Goal: Task Accomplishment & Management: Use online tool/utility

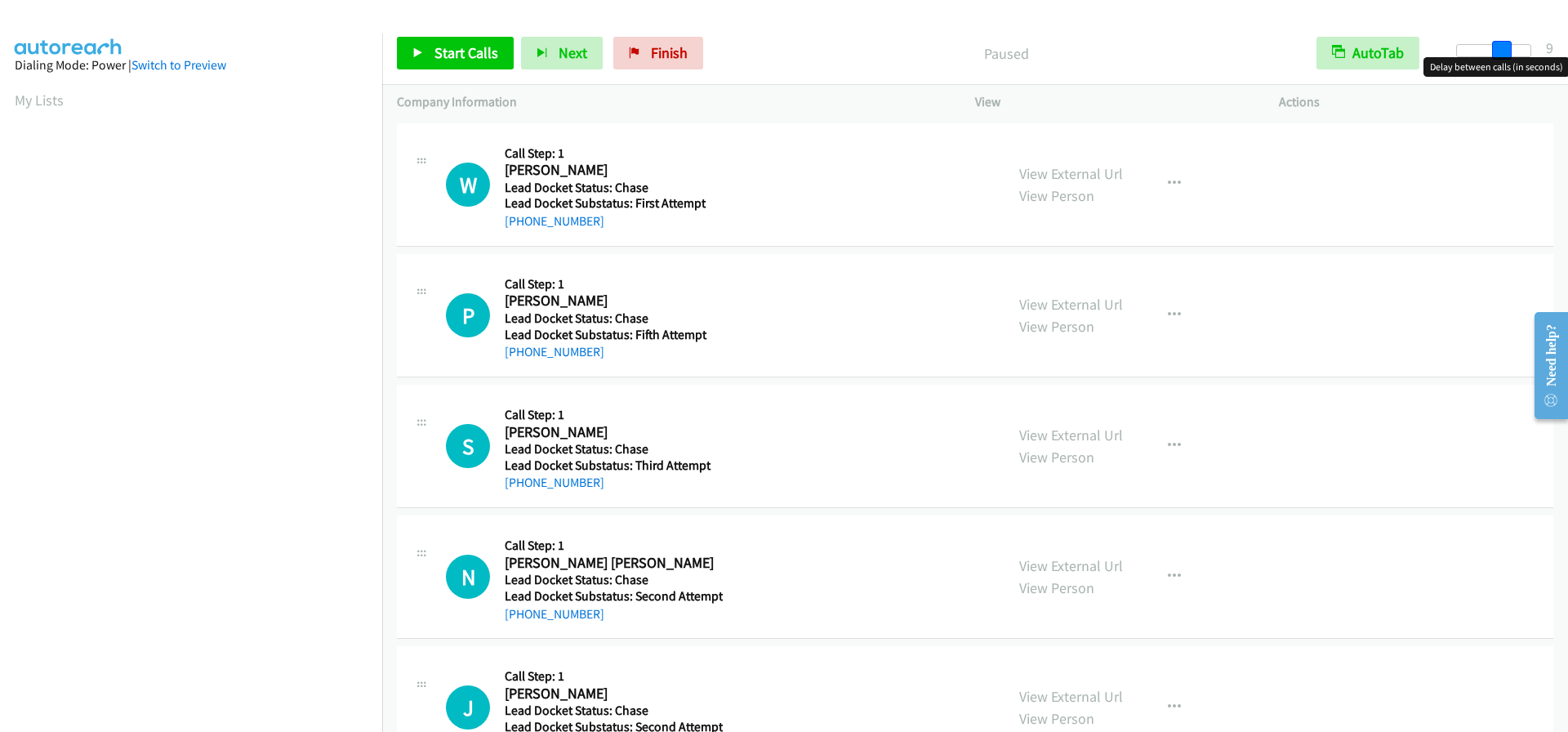
drag, startPoint x: 1462, startPoint y: 47, endPoint x: 1506, endPoint y: 53, distance: 44.4
click at [1506, 53] on span at bounding box center [1502, 51] width 20 height 20
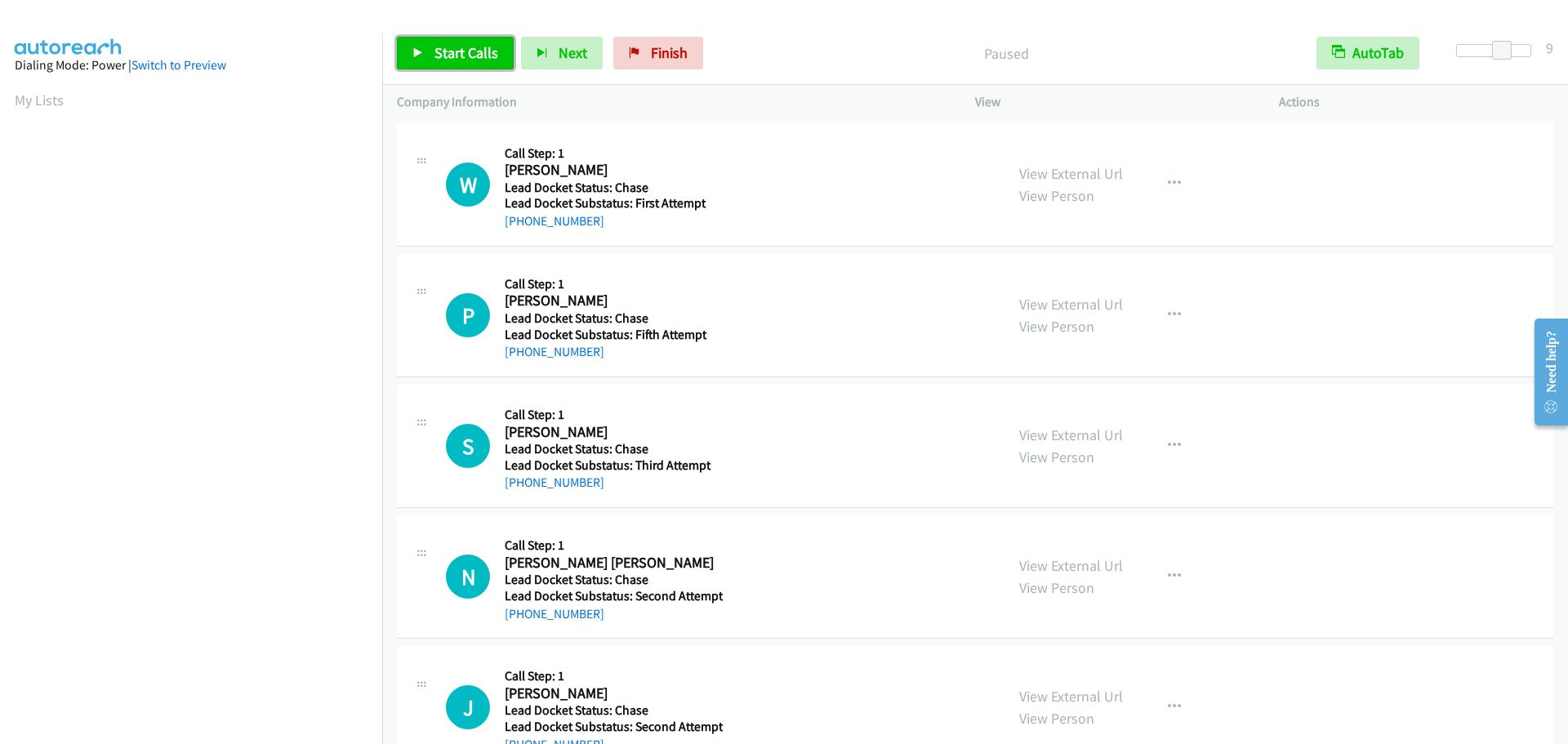
click at [458, 48] on span "Start Calls" at bounding box center [466, 52] width 64 height 19
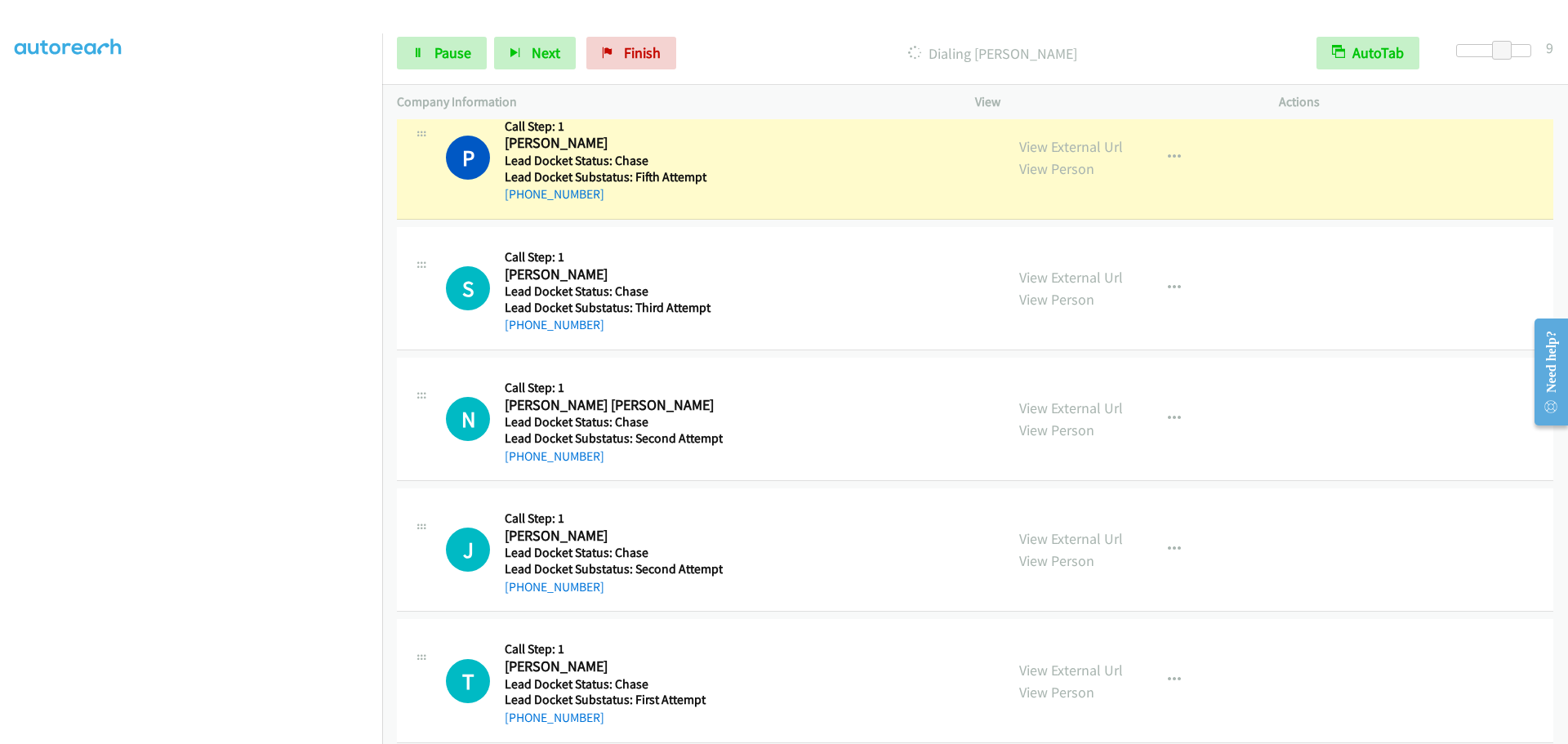
scroll to position [163, 0]
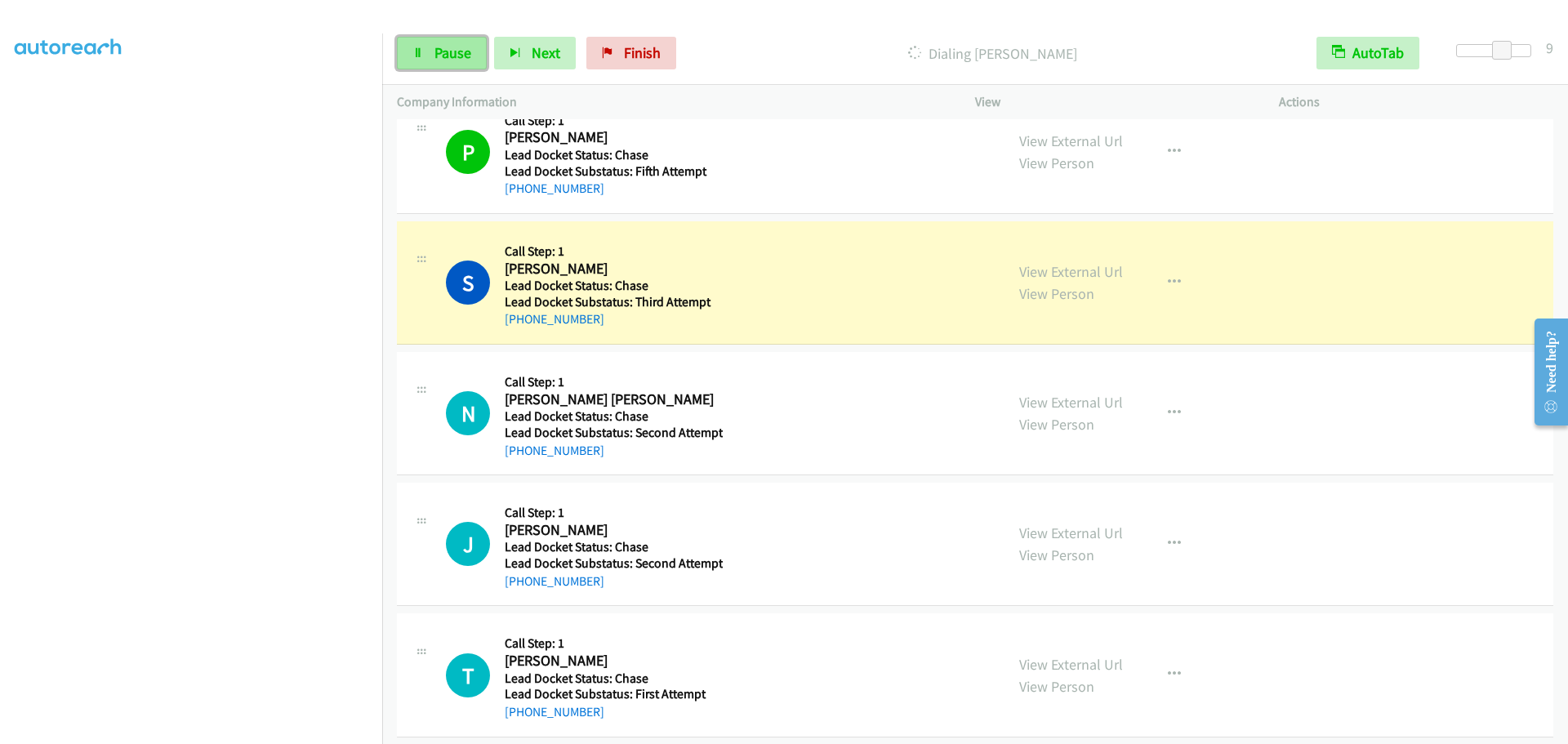
click at [431, 43] on link "Pause" at bounding box center [442, 53] width 90 height 33
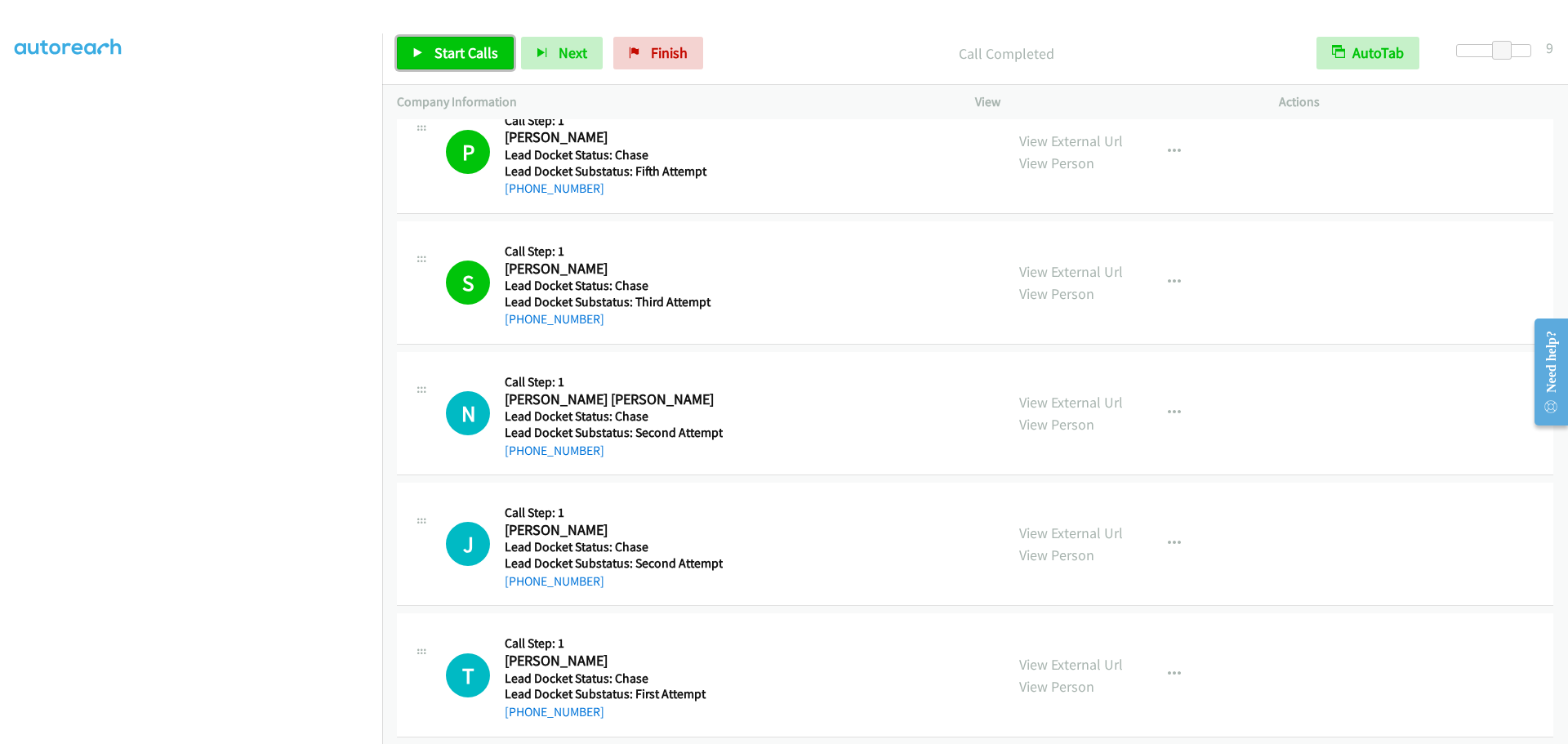
click at [463, 51] on span "Start Calls" at bounding box center [466, 52] width 64 height 19
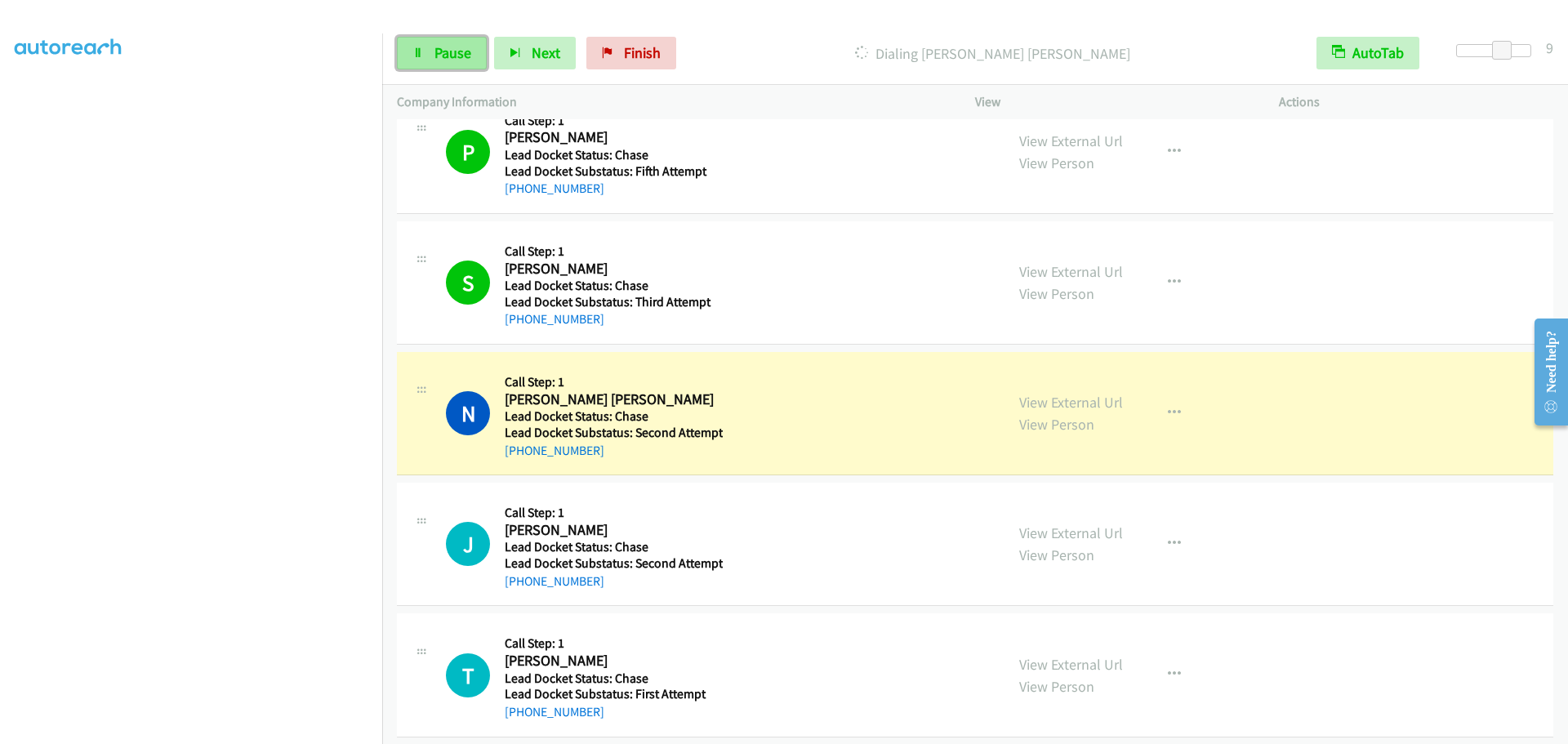
click at [417, 63] on link "Pause" at bounding box center [442, 53] width 90 height 33
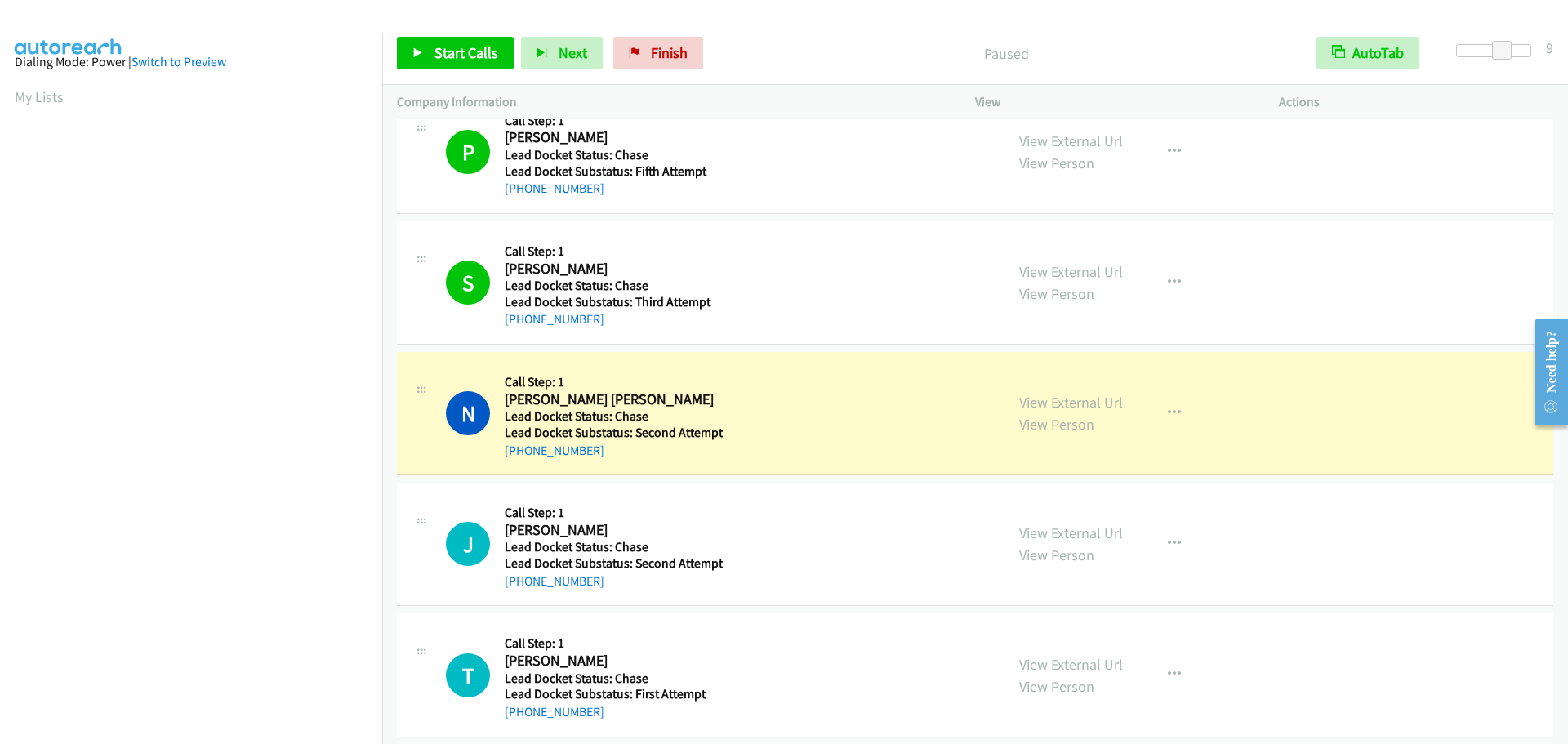
scroll to position [0, 0]
click at [9, 94] on aside "Dialing Mode: Power | Switch to Preview My Lists" at bounding box center [191, 486] width 382 height 904
click at [35, 104] on link "My Lists" at bounding box center [39, 100] width 49 height 19
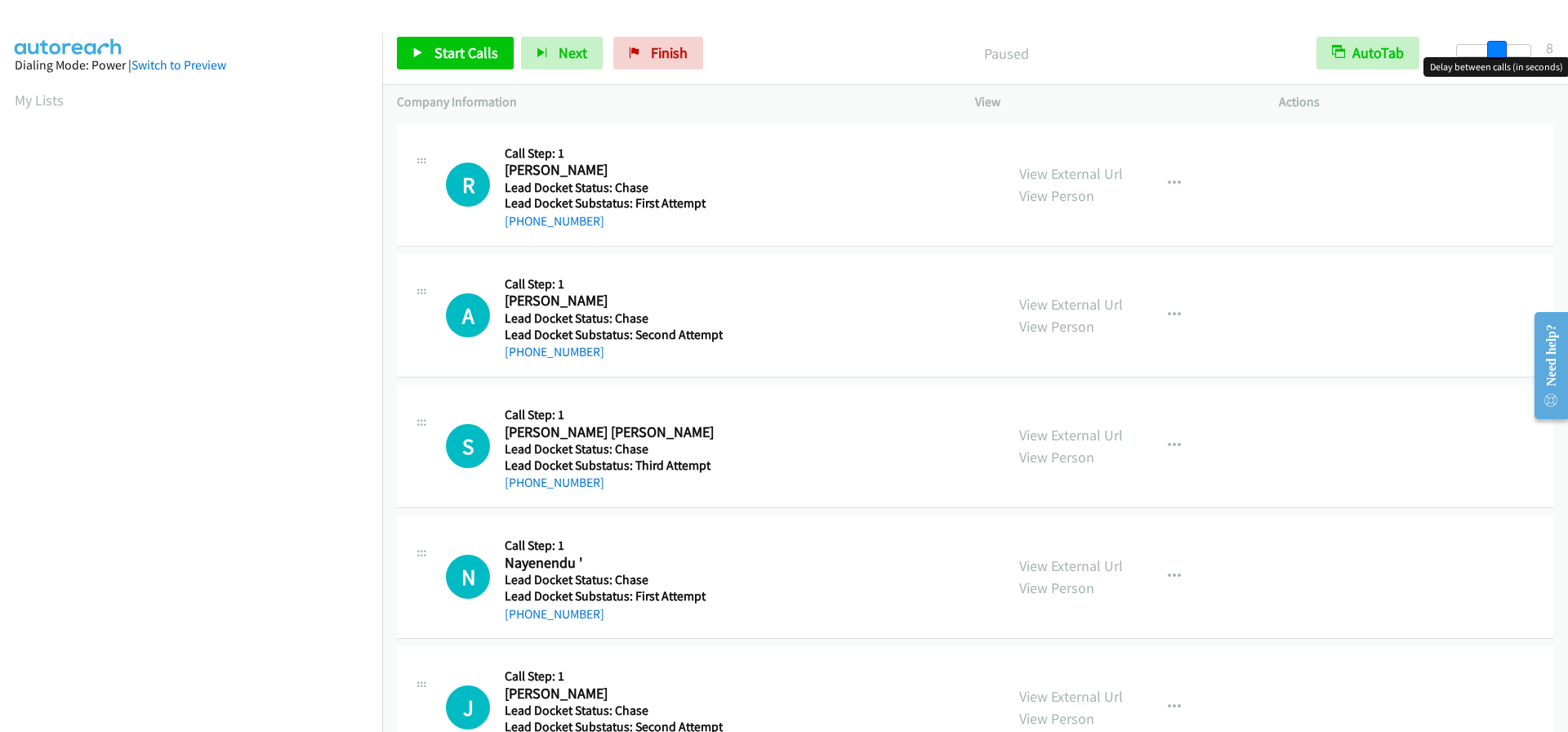
drag, startPoint x: 1465, startPoint y: 45, endPoint x: 1503, endPoint y: 51, distance: 38.5
click at [1503, 51] on span at bounding box center [1497, 51] width 20 height 20
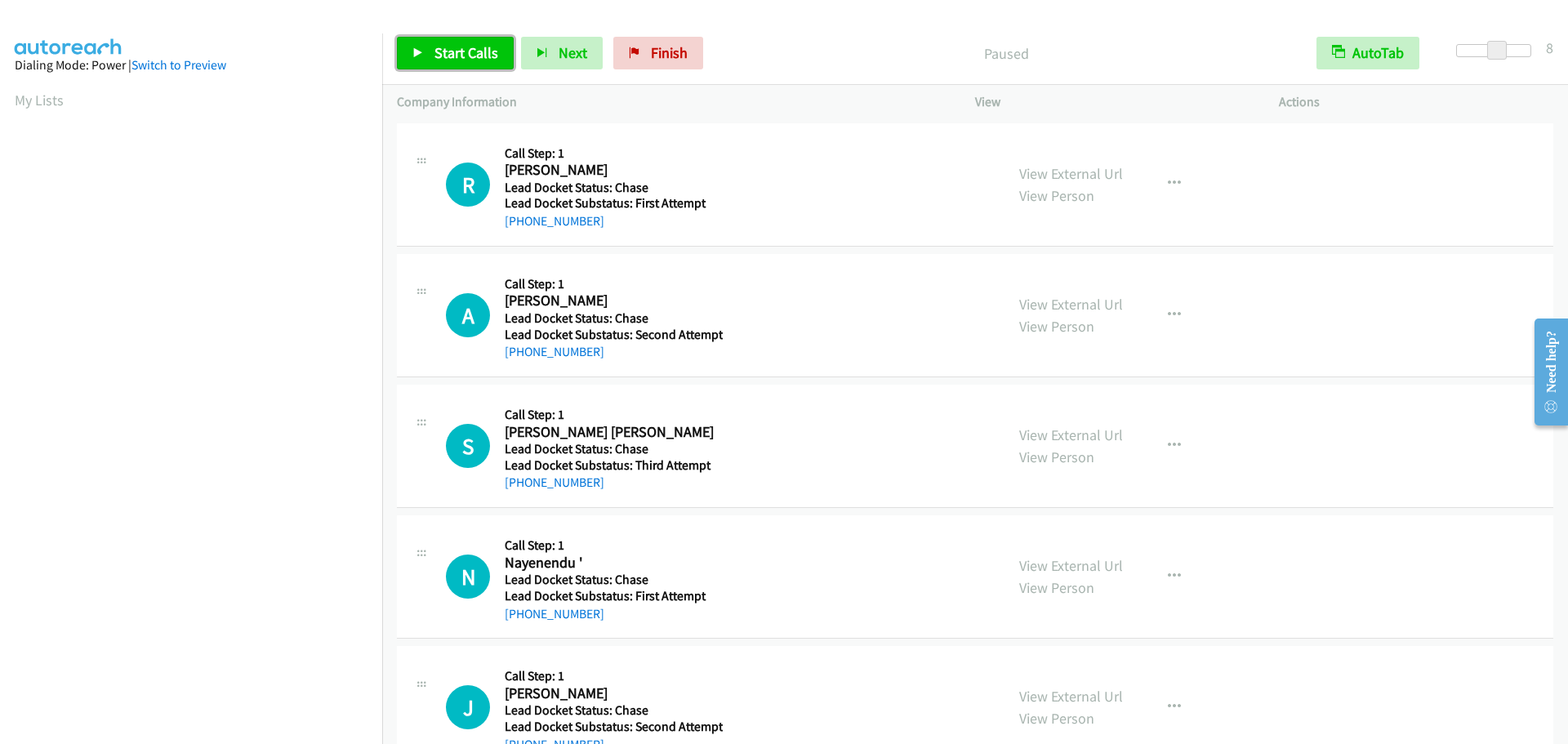
click at [463, 56] on span "Start Calls" at bounding box center [466, 52] width 64 height 19
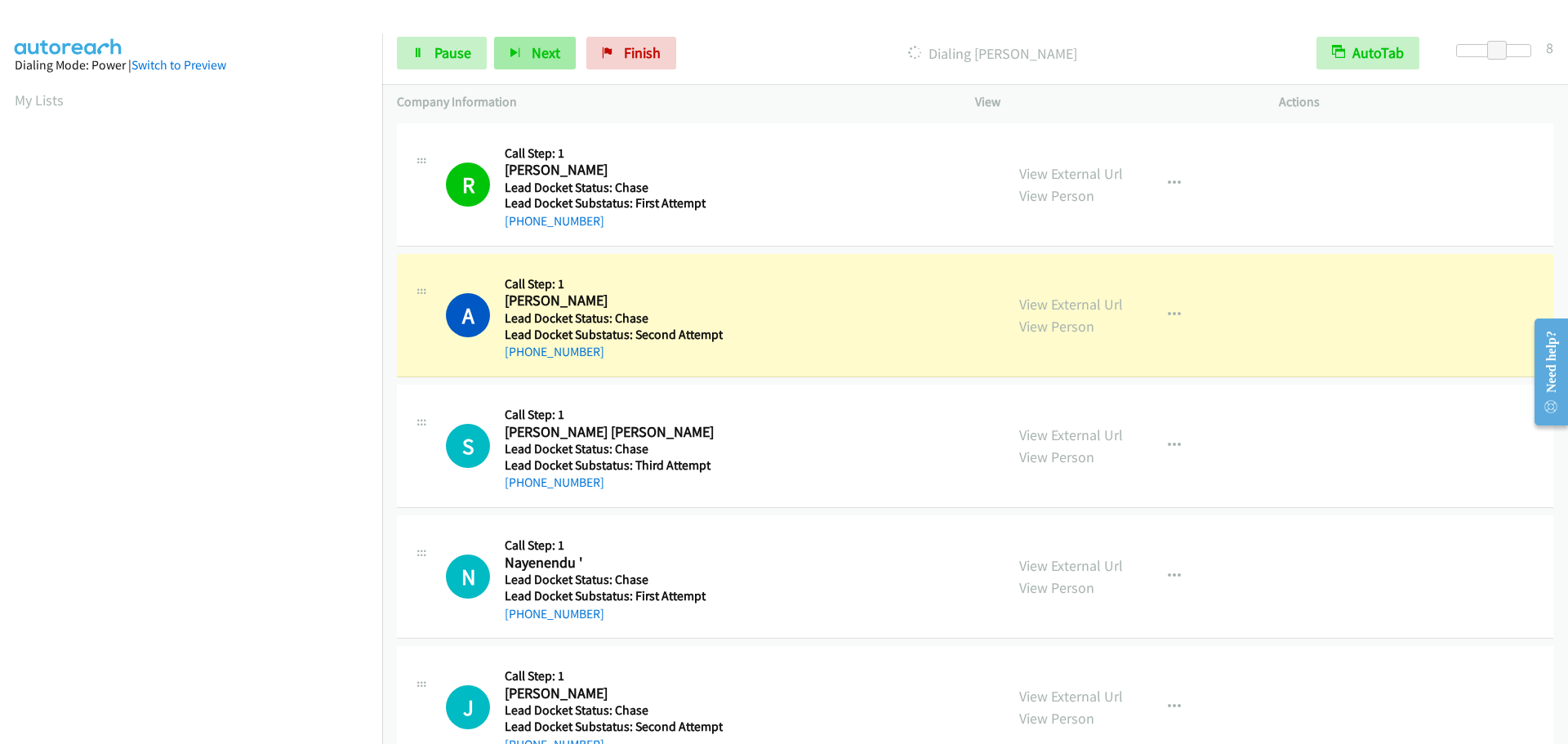
scroll to position [172, 0]
click at [454, 66] on link "Pause" at bounding box center [442, 53] width 90 height 33
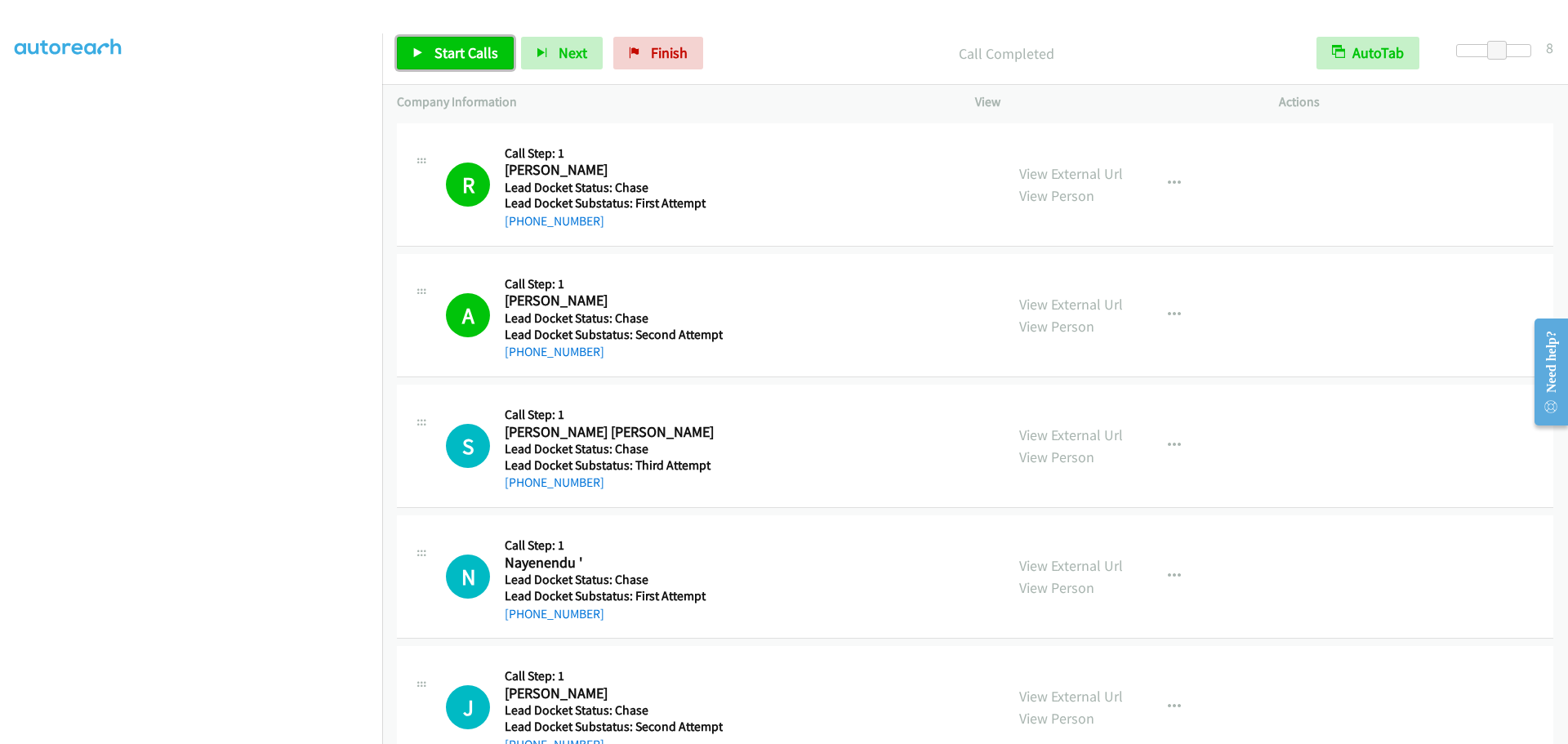
click at [473, 55] on span "Start Calls" at bounding box center [466, 52] width 64 height 19
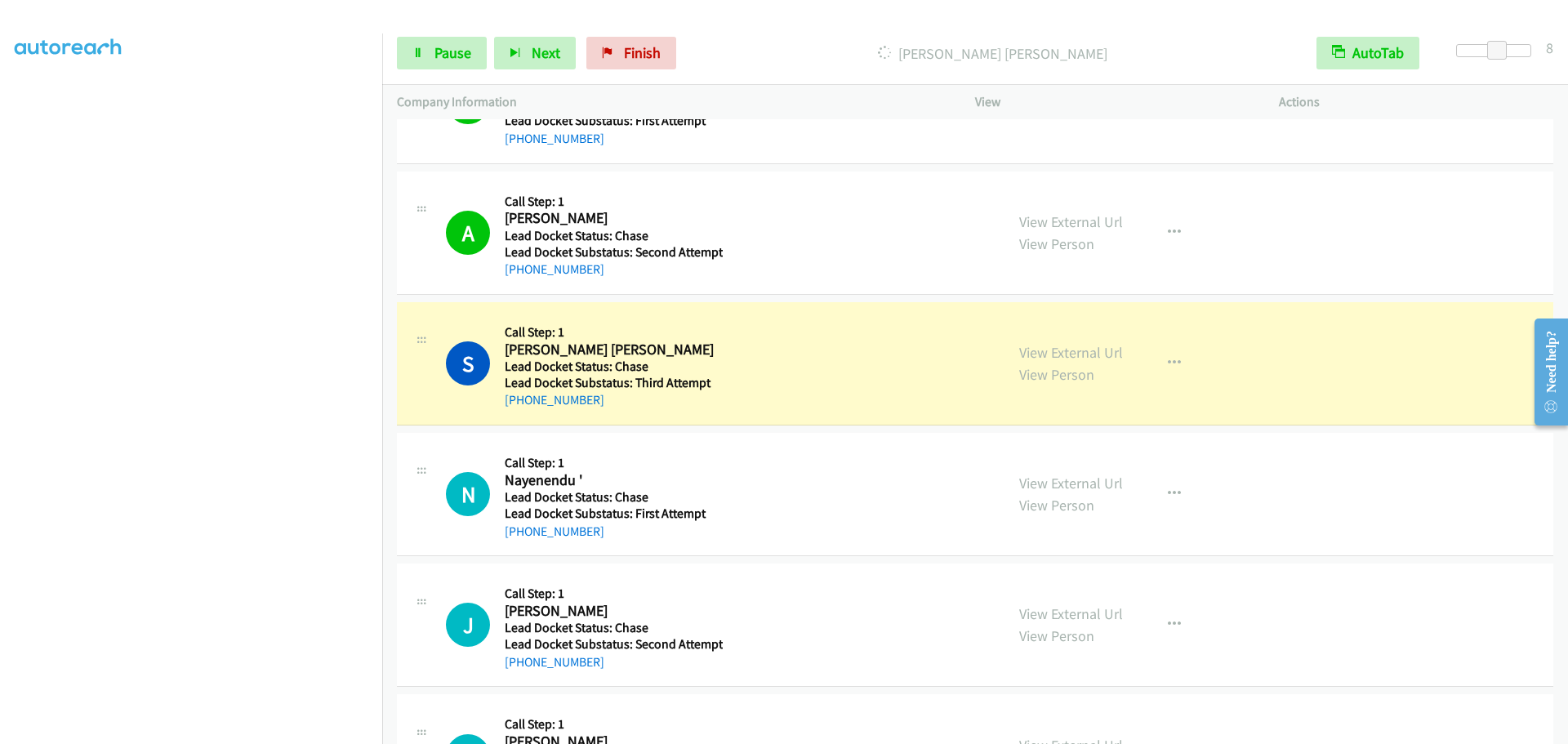
scroll to position [245, 0]
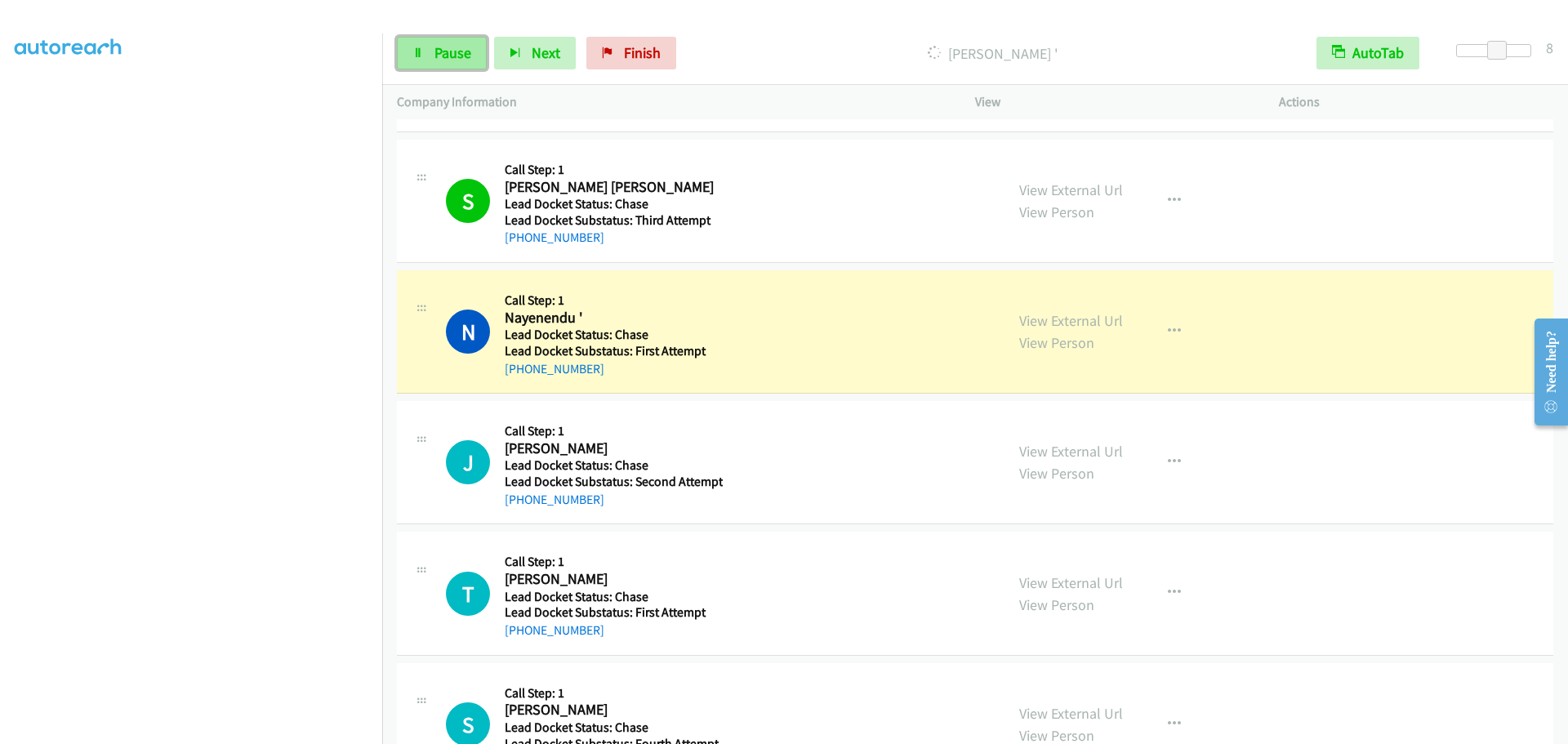
click at [456, 46] on span "Pause" at bounding box center [452, 52] width 37 height 19
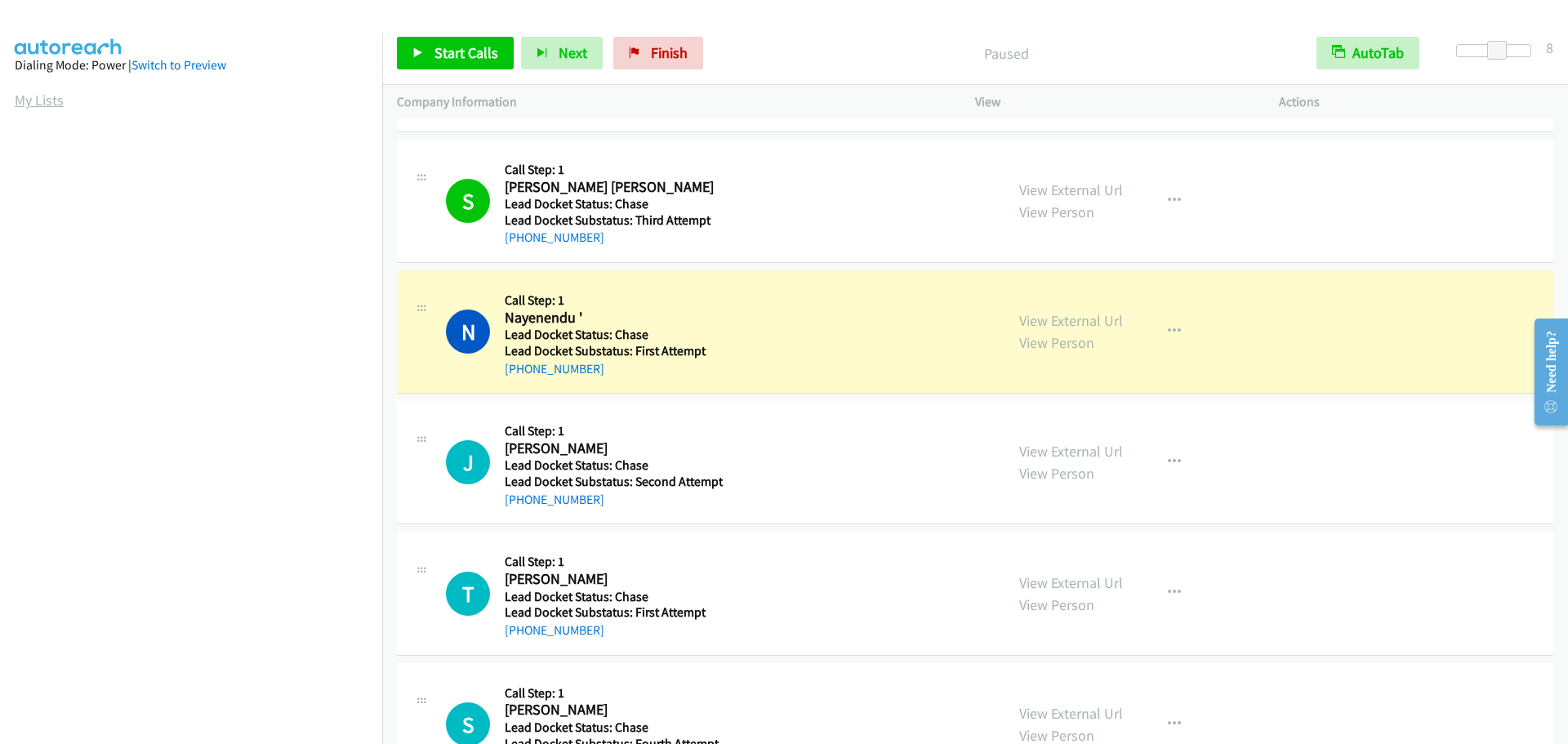
click at [30, 95] on link "My Lists" at bounding box center [39, 100] width 49 height 19
